Goal: Task Accomplishment & Management: Use online tool/utility

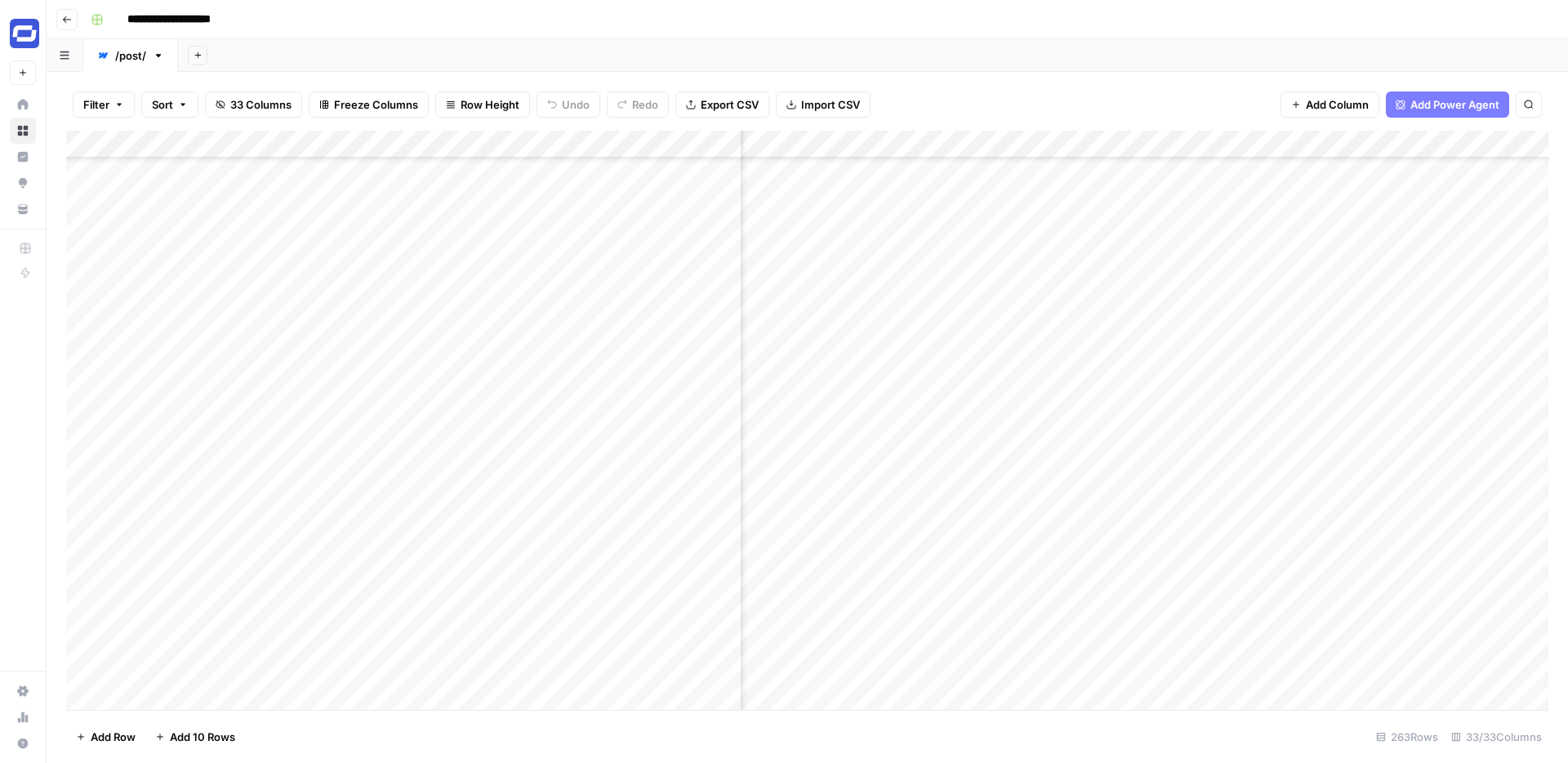
scroll to position [685, 915]
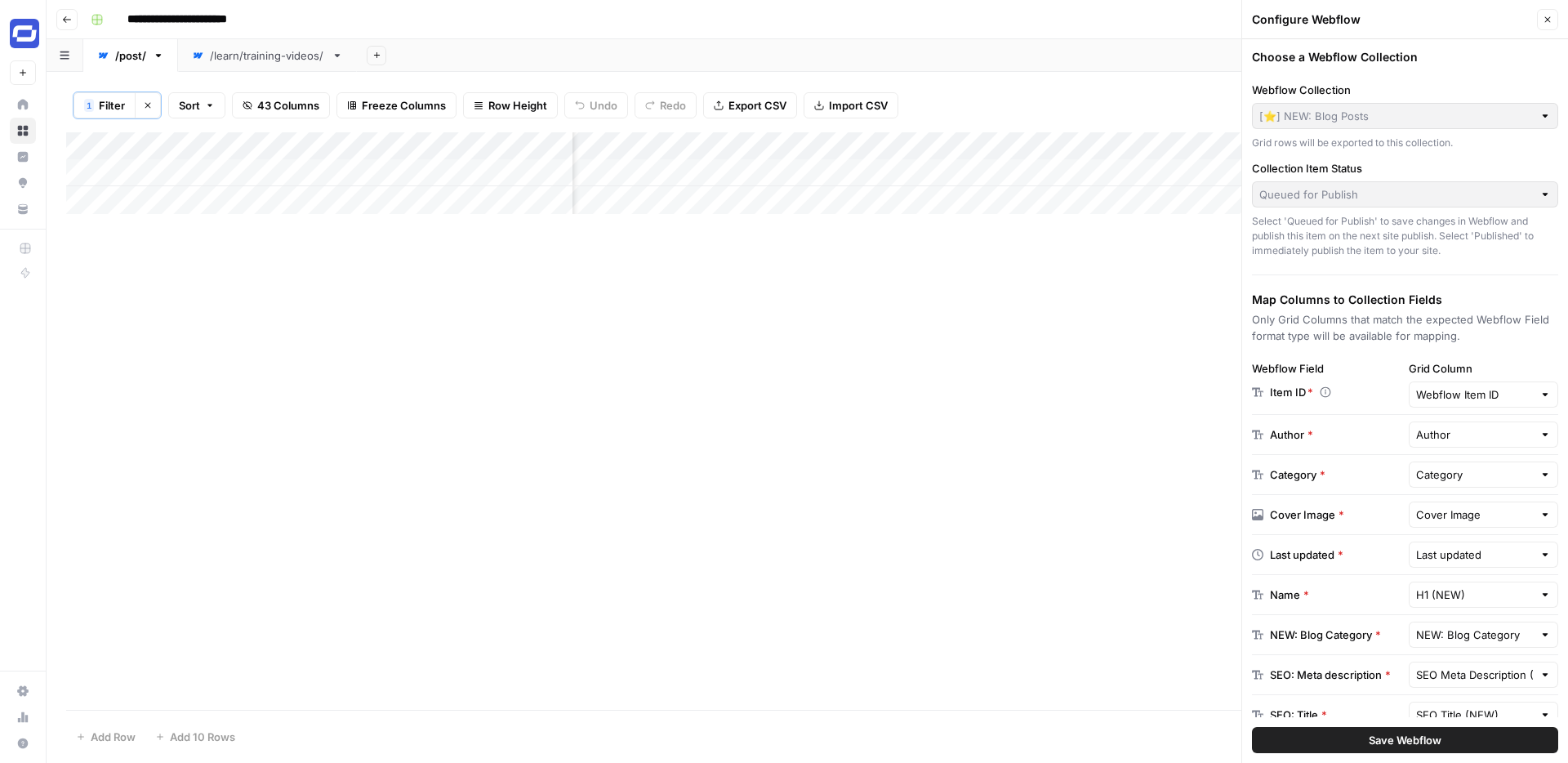
scroll to position [256, 0]
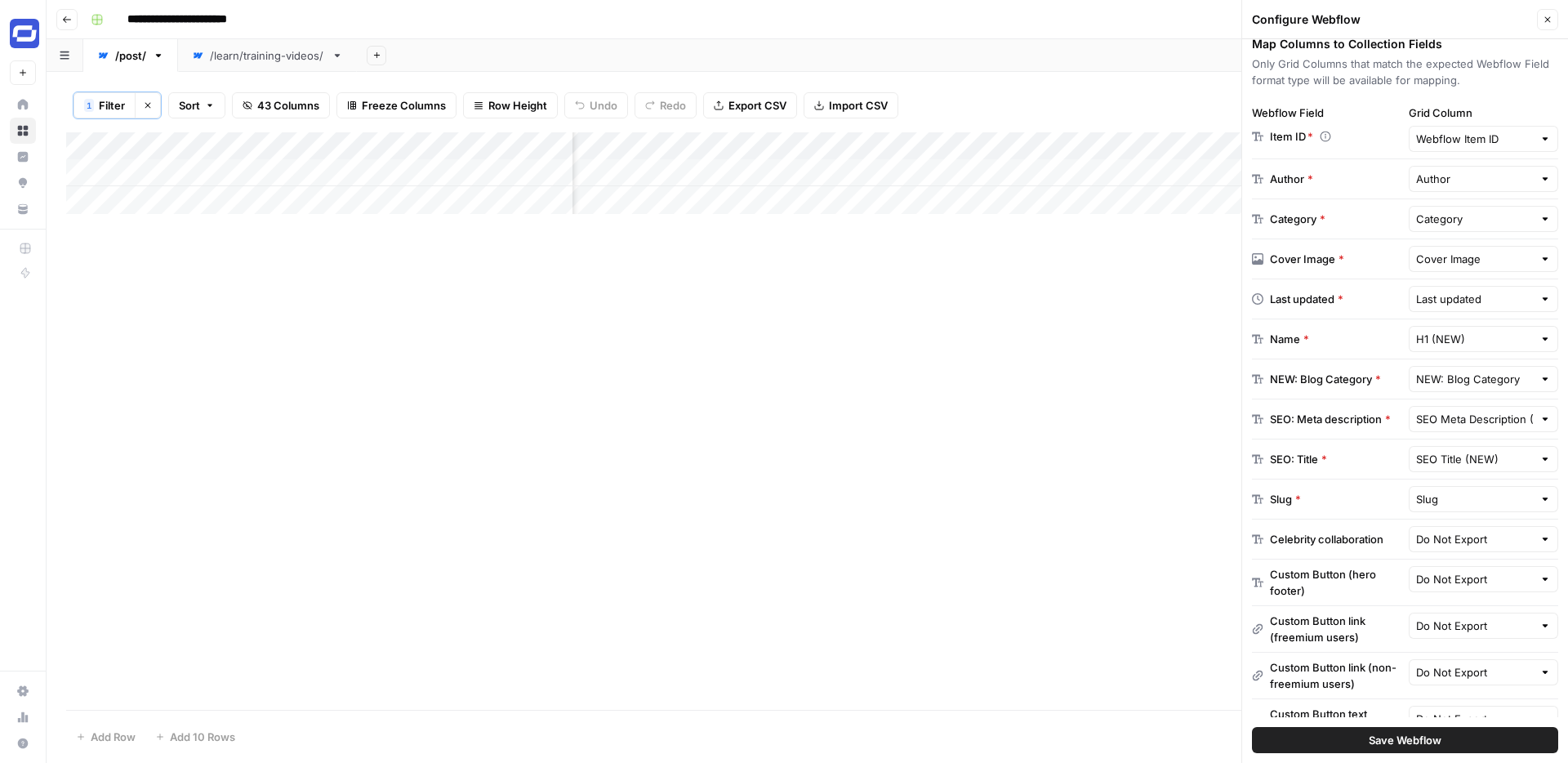
click at [1548, 18] on icon "button" at bounding box center [1547, 20] width 10 height 10
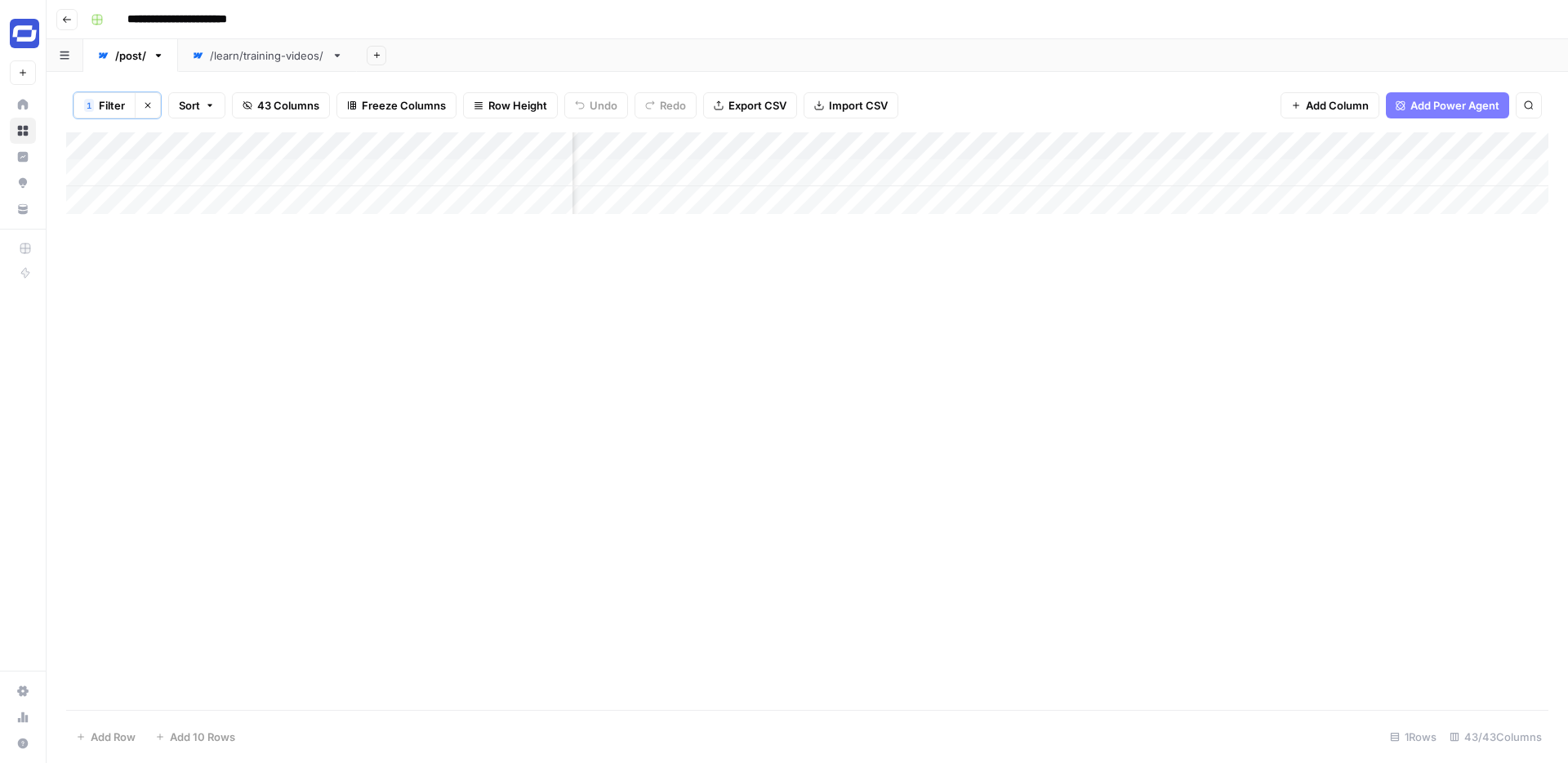
click at [111, 105] on span "Filter" at bounding box center [112, 105] width 26 height 17
type input "SEO: Title"
click at [583, 205] on div "How to Convert Your PowerPoint Slides into Video with AI" at bounding box center [701, 191] width 238 height 31
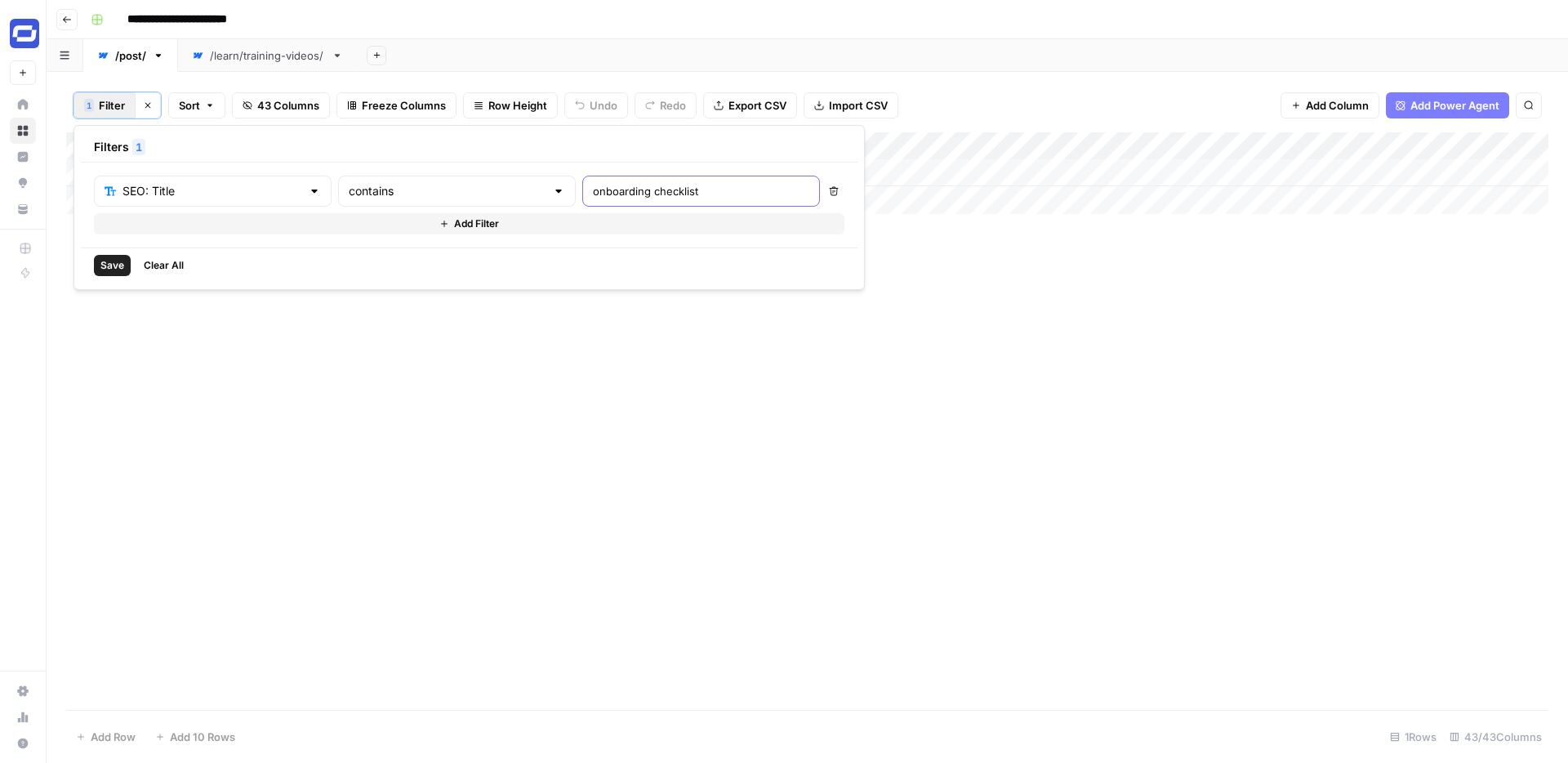
type input "onboarding checklist"
click at [909, 290] on div "Add Column" at bounding box center [808, 421] width 1483 height 578
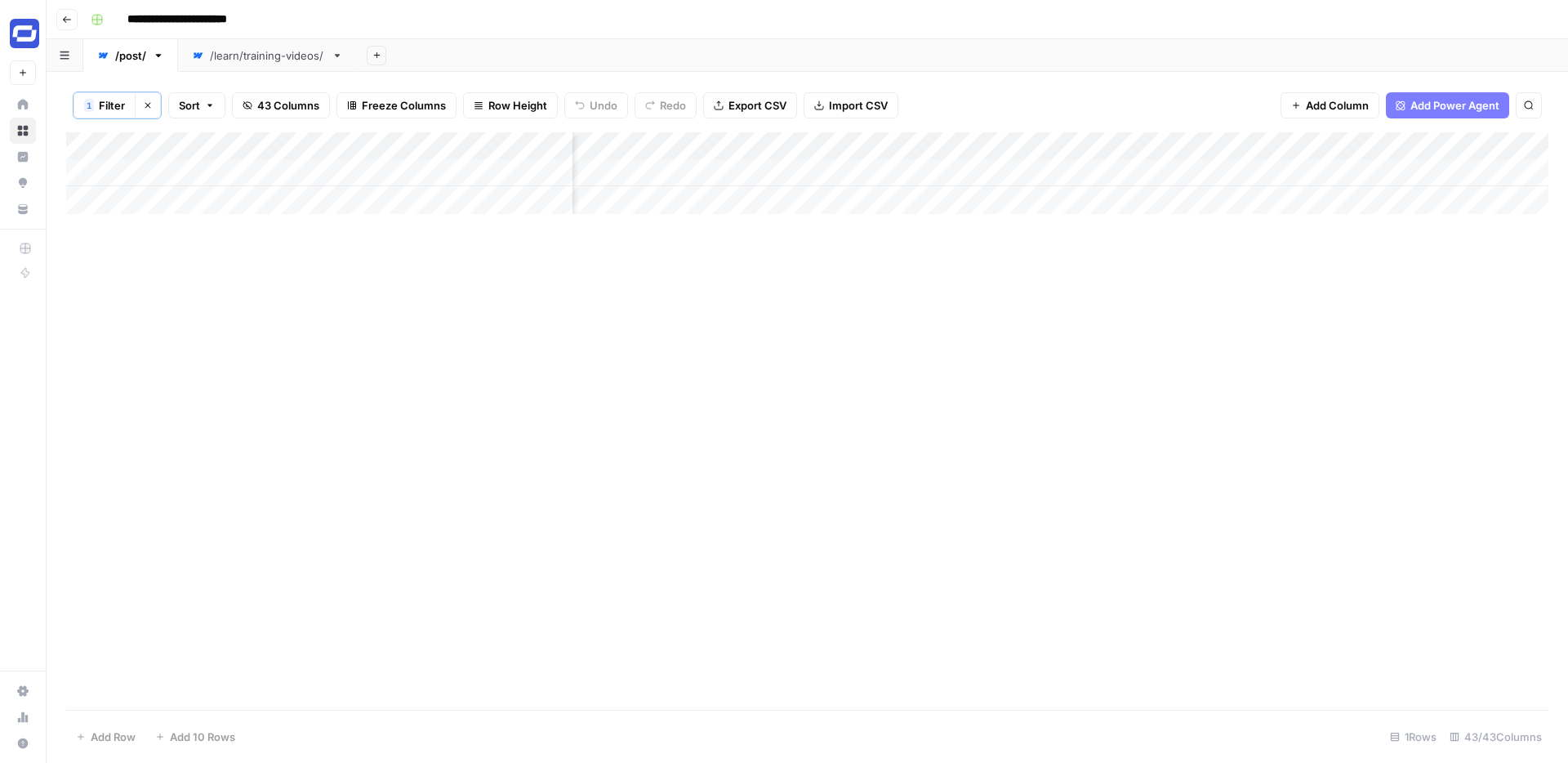
scroll to position [0, 6713]
